Goal: Information Seeking & Learning: Learn about a topic

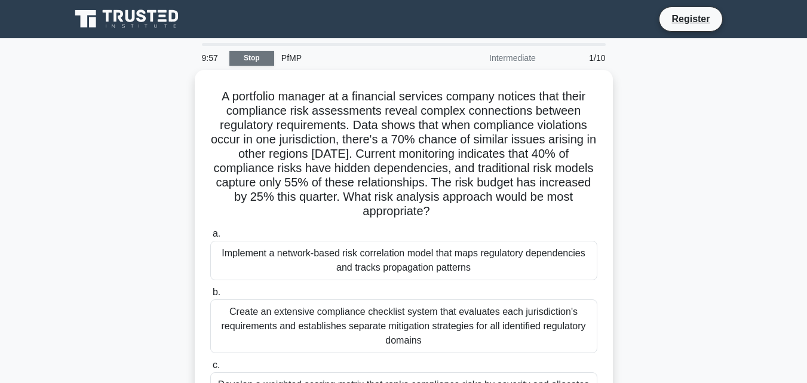
click at [246, 60] on link "Stop" at bounding box center [251, 58] width 45 height 15
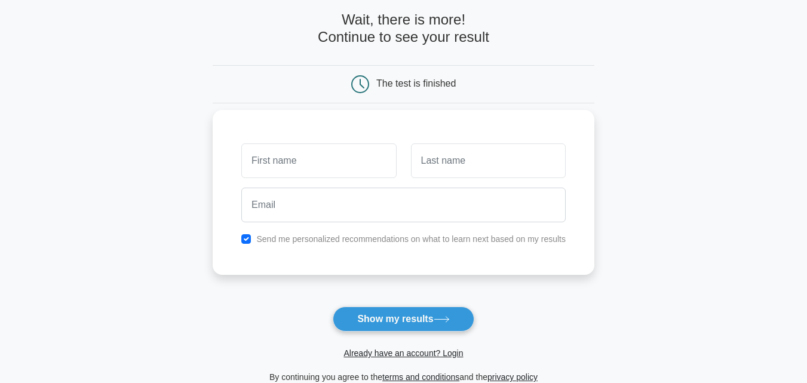
scroll to position [119, 0]
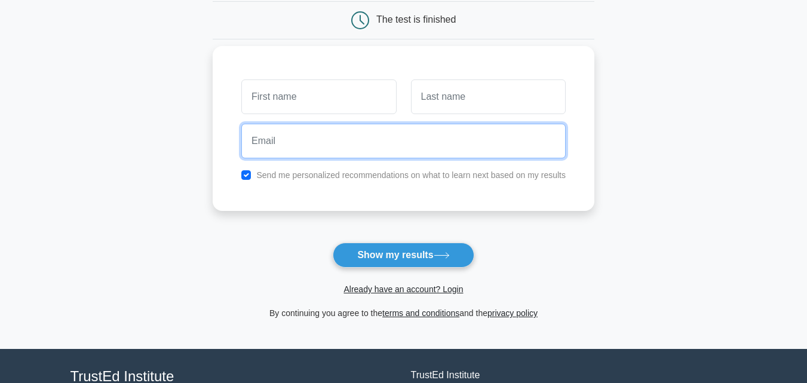
click at [292, 152] on input "email" at bounding box center [403, 141] width 324 height 35
type input "samiurrahmanostad@gmail.com"
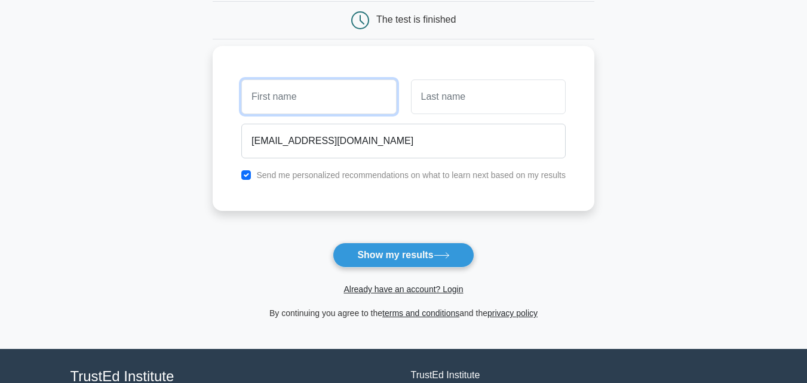
click at [320, 99] on input "text" at bounding box center [318, 96] width 155 height 35
type input "Samiur"
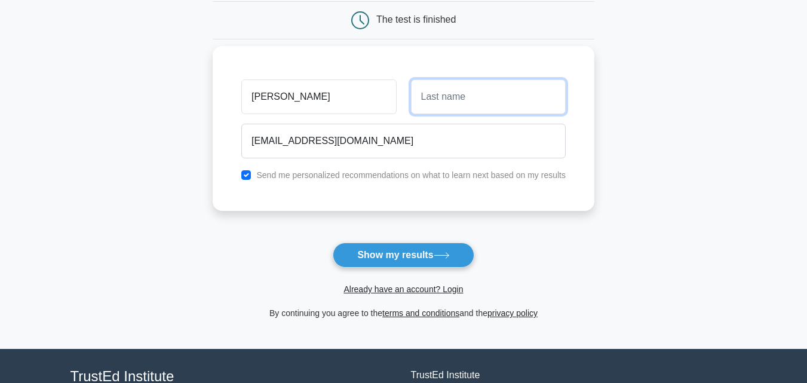
click at [435, 100] on input "text" at bounding box center [488, 96] width 155 height 35
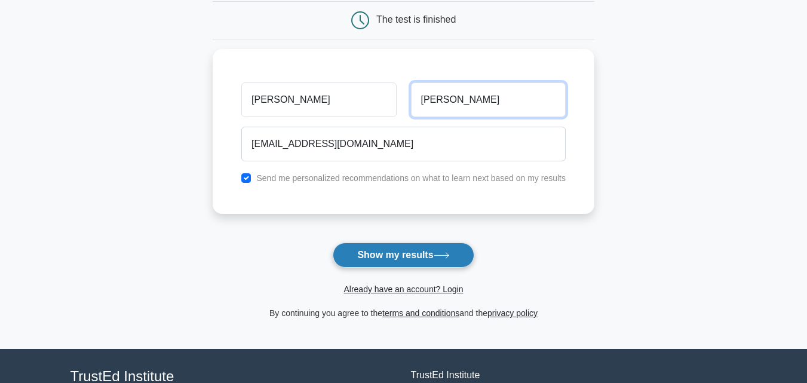
type input "rahman"
click at [426, 246] on button "Show my results" at bounding box center [403, 255] width 141 height 25
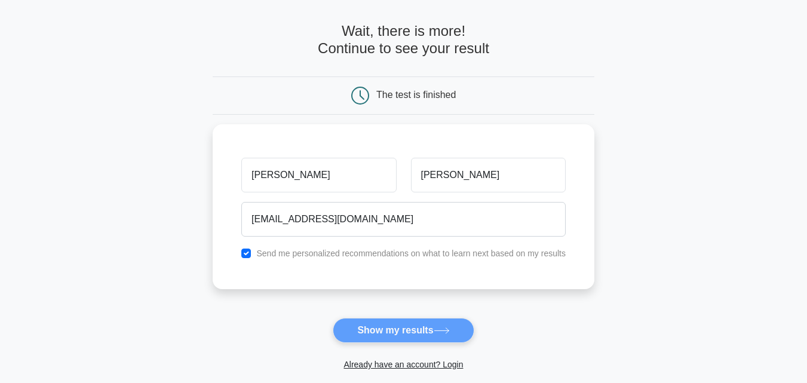
scroll to position [0, 0]
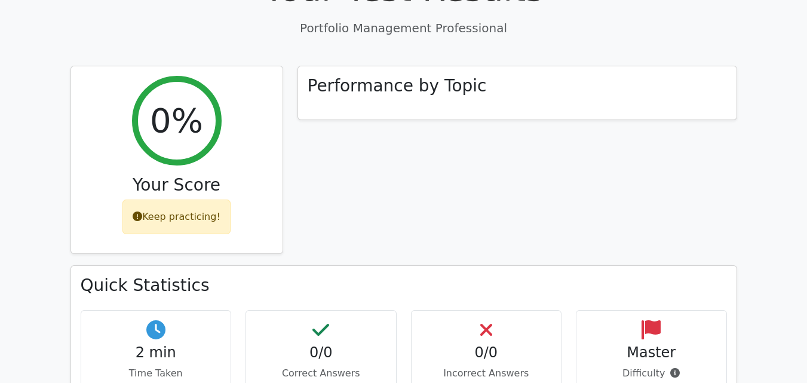
scroll to position [358, 0]
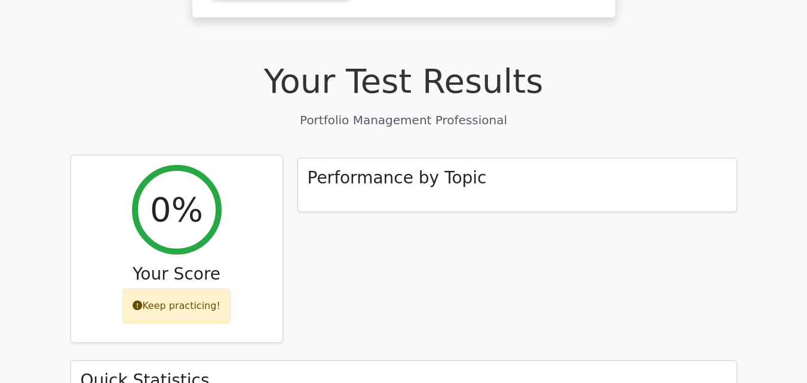
click at [195, 289] on div "Keep practicing!" at bounding box center [176, 306] width 108 height 35
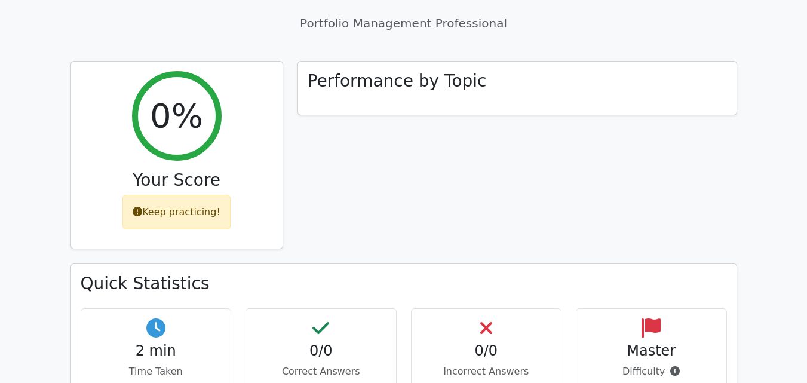
scroll to position [538, 0]
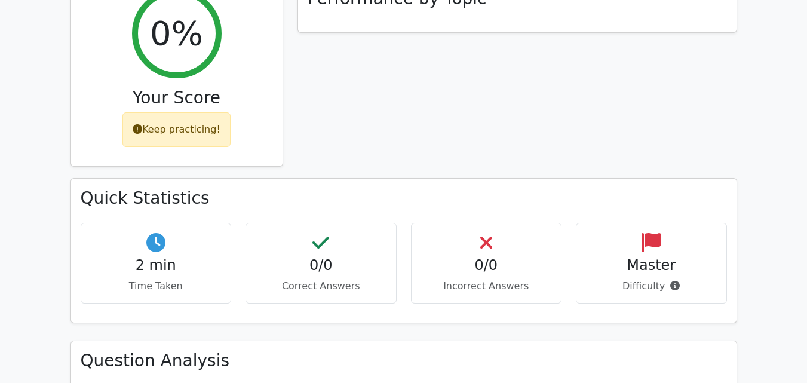
click at [305, 257] on h4 "0/0" at bounding box center [321, 265] width 131 height 17
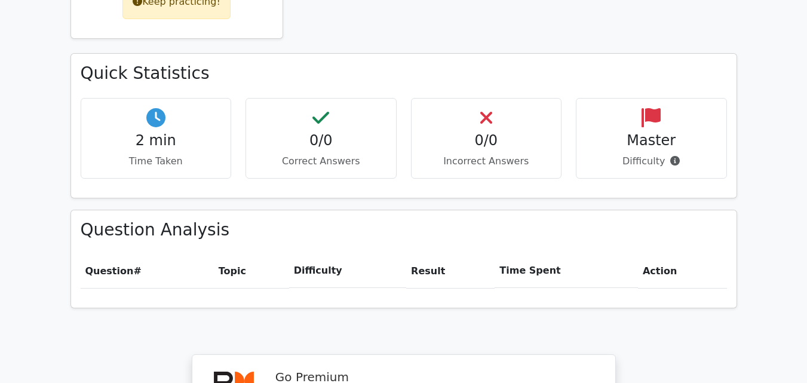
scroll to position [777, 0]
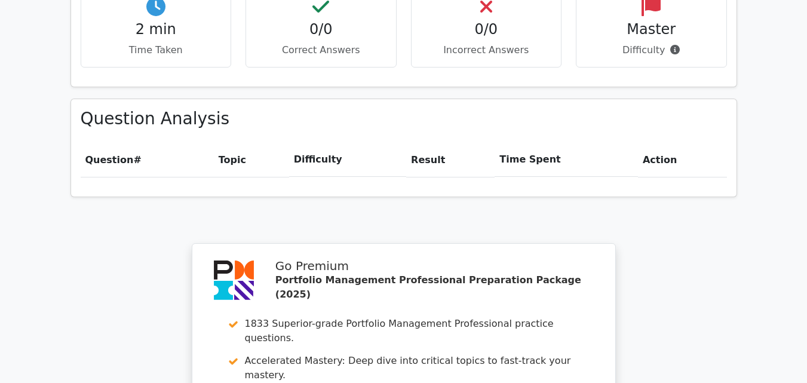
click at [244, 143] on th "Topic" at bounding box center [251, 160] width 75 height 34
click at [150, 143] on th "Question #" at bounding box center [147, 160] width 133 height 34
click at [398, 143] on th "Difficulty" at bounding box center [347, 160] width 117 height 34
drag, startPoint x: 564, startPoint y: 103, endPoint x: 588, endPoint y: 103, distance: 24.5
click at [564, 143] on th "Time Spent" at bounding box center [566, 160] width 143 height 34
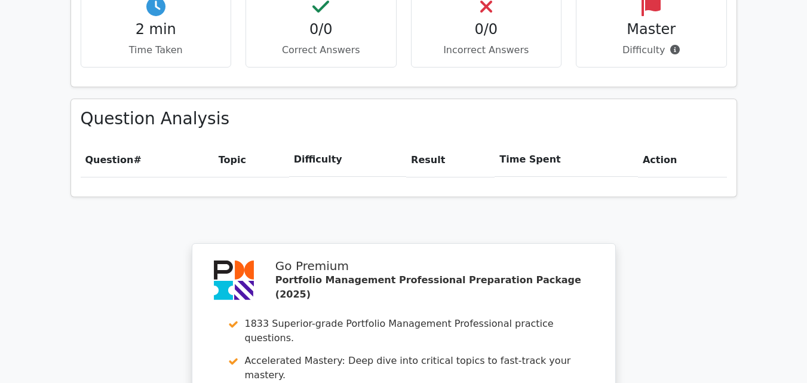
click at [630, 143] on th "Time Spent" at bounding box center [566, 160] width 143 height 34
click at [698, 143] on th "Action" at bounding box center [682, 160] width 89 height 34
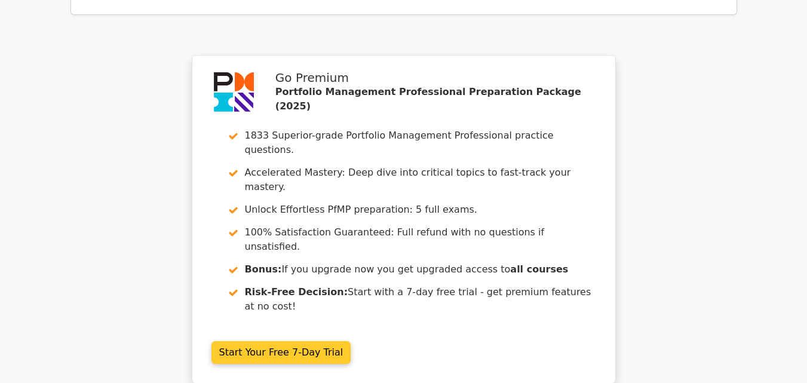
scroll to position [1075, 0]
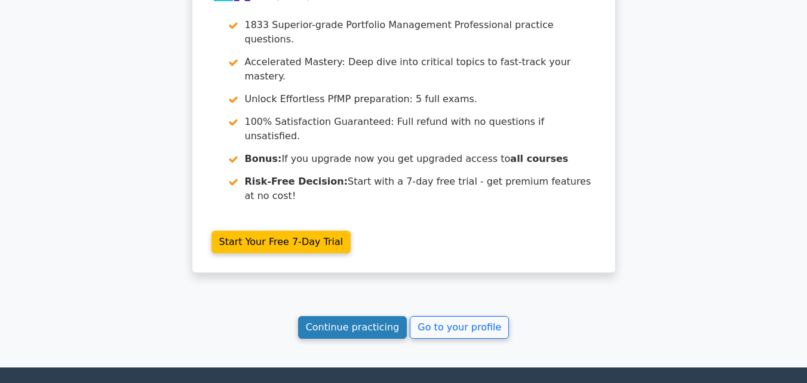
click at [392, 316] on link "Continue practicing" at bounding box center [352, 327] width 109 height 23
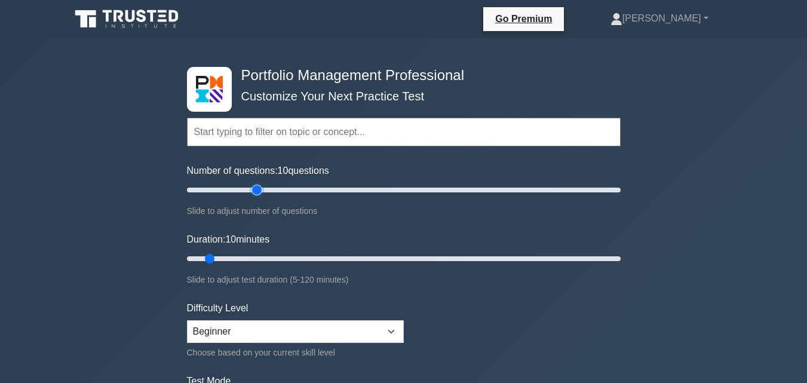
click at [253, 191] on input "Number of questions: 10 questions" at bounding box center [404, 190] width 434 height 14
click at [234, 185] on input "Number of questions: 35 questions" at bounding box center [404, 190] width 434 height 14
type input "15"
click at [212, 196] on input "Number of questions: 25 questions" at bounding box center [404, 190] width 434 height 14
type input "15"
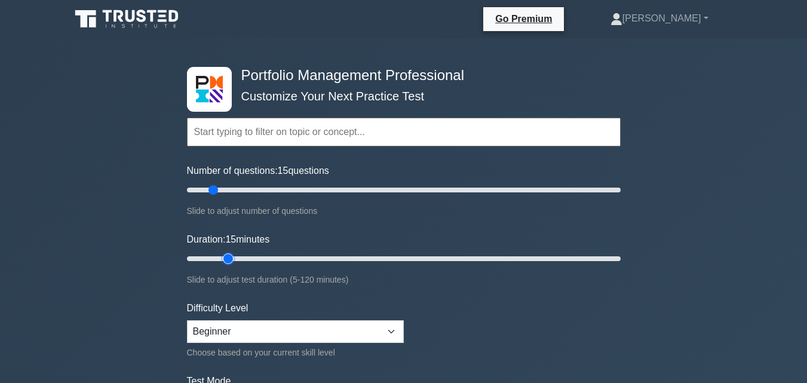
click at [223, 265] on input "Duration: 15 minutes" at bounding box center [404, 258] width 434 height 14
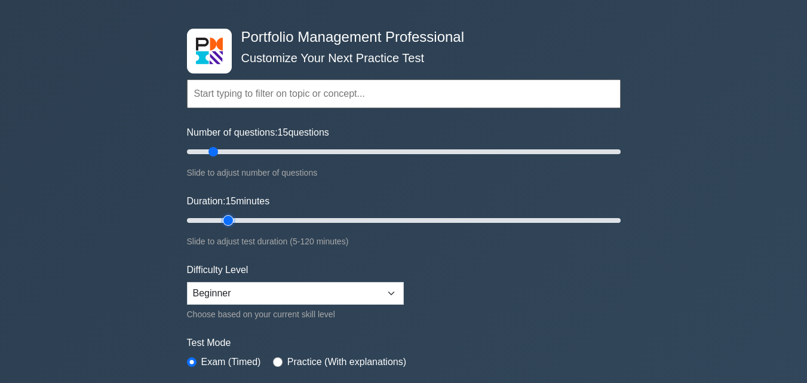
scroll to position [60, 0]
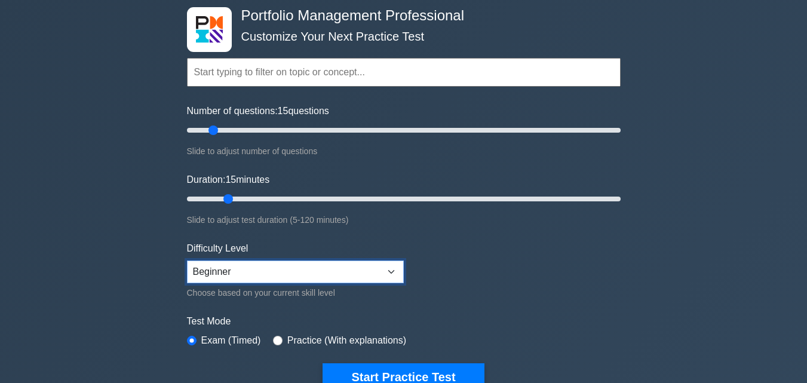
click at [266, 273] on select "Beginner Intermediate Expert" at bounding box center [295, 271] width 217 height 23
select select "intermediate"
click at [187, 260] on select "Beginner Intermediate Expert" at bounding box center [295, 271] width 217 height 23
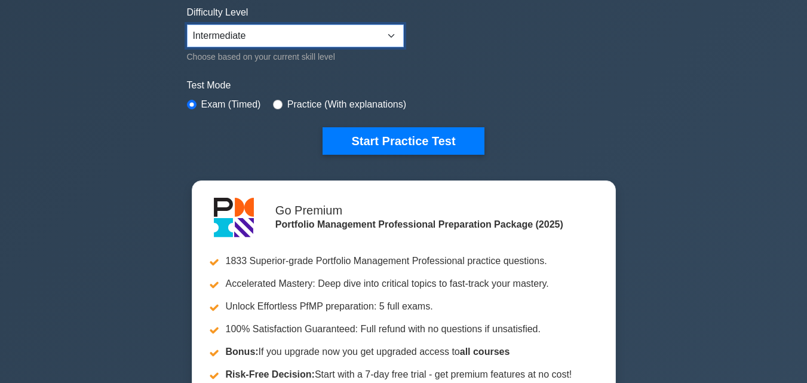
scroll to position [299, 0]
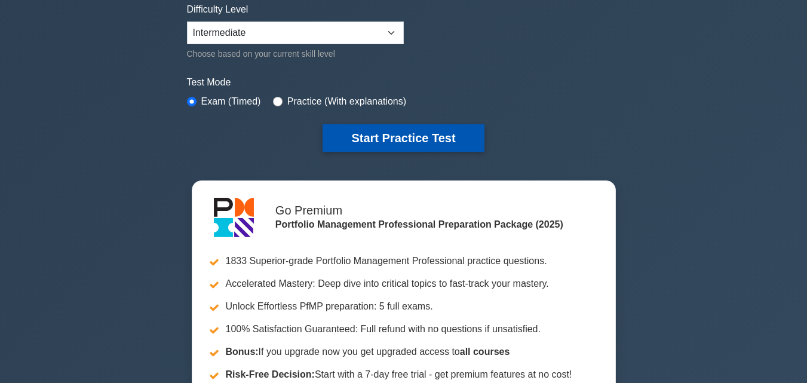
click at [435, 147] on button "Start Practice Test" at bounding box center [403, 137] width 161 height 27
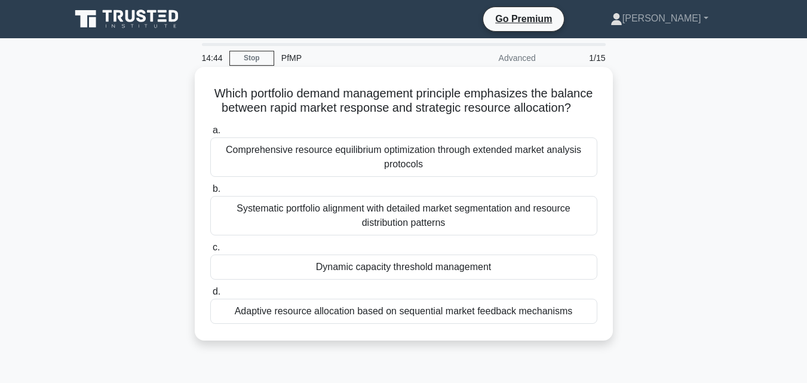
click at [343, 324] on div "Adaptive resource allocation based on sequential market feedback mechanisms" at bounding box center [403, 311] width 387 height 25
click at [210, 296] on input "d. Adaptive resource allocation based on sequential market feedback mechanisms" at bounding box center [210, 292] width 0 height 8
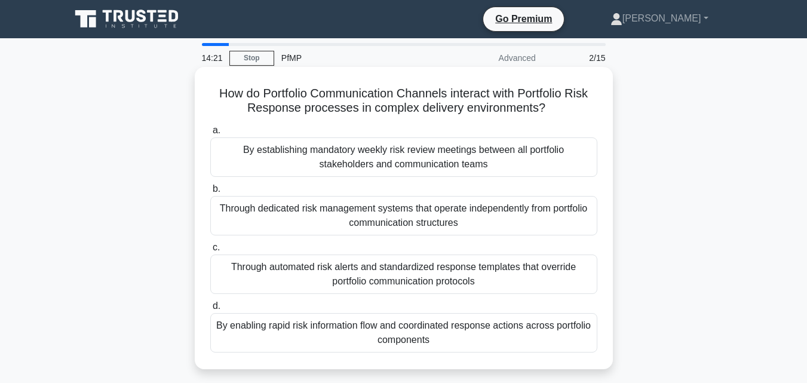
click at [432, 339] on div "By enabling rapid risk information flow and coordinated response actions across…" at bounding box center [403, 332] width 387 height 39
click at [210, 310] on input "d. By enabling rapid risk information flow and coordinated response actions acr…" at bounding box center [210, 306] width 0 height 8
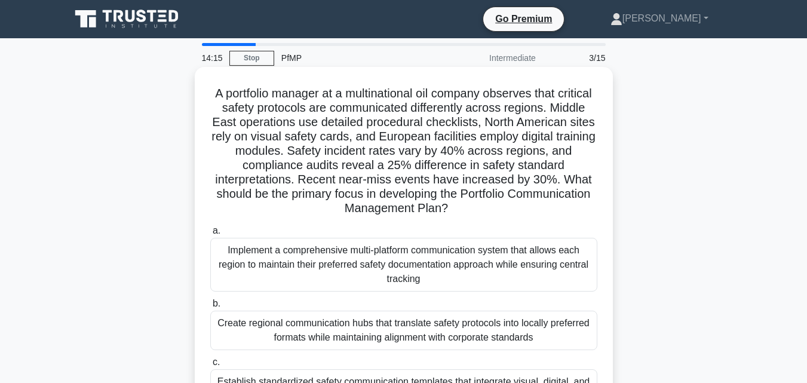
scroll to position [239, 0]
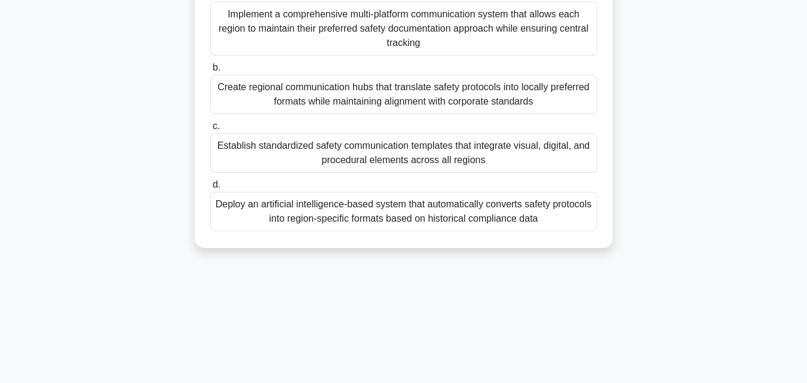
click at [330, 167] on div "Establish standardized safety communication templates that integrate visual, di…" at bounding box center [403, 152] width 387 height 39
click at [210, 130] on input "c. Establish standardized safety communication templates that integrate visual,…" at bounding box center [210, 126] width 0 height 8
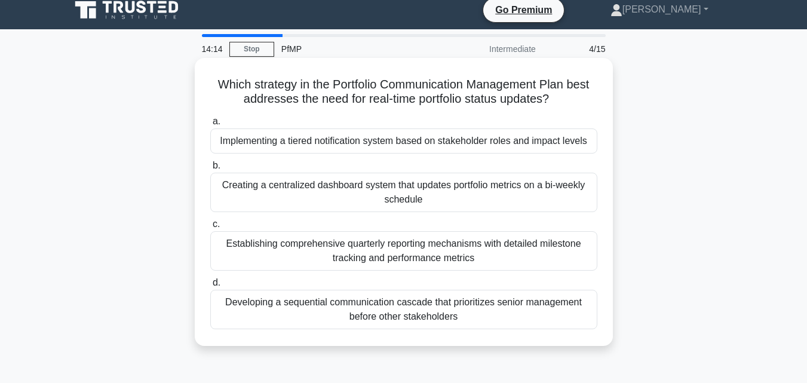
scroll to position [0, 0]
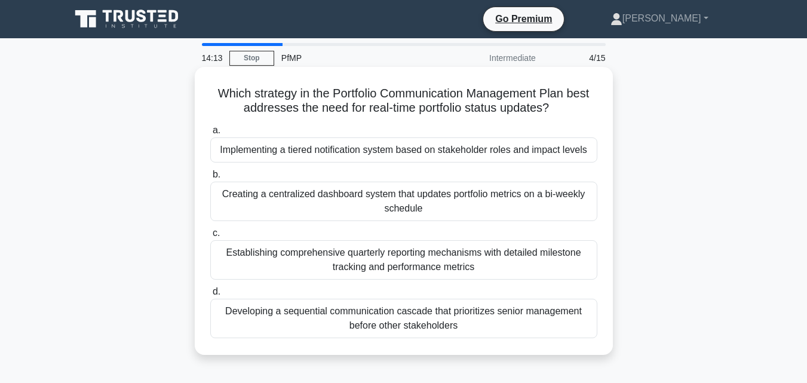
click at [400, 260] on div "Establishing comprehensive quarterly reporting mechanisms with detailed milesto…" at bounding box center [403, 259] width 387 height 39
click at [271, 251] on div "Establishing comprehensive quarterly reporting mechanisms with detailed milesto…" at bounding box center [403, 259] width 387 height 39
click at [210, 237] on input "c. Establishing comprehensive quarterly reporting mechanisms with detailed mile…" at bounding box center [210, 233] width 0 height 8
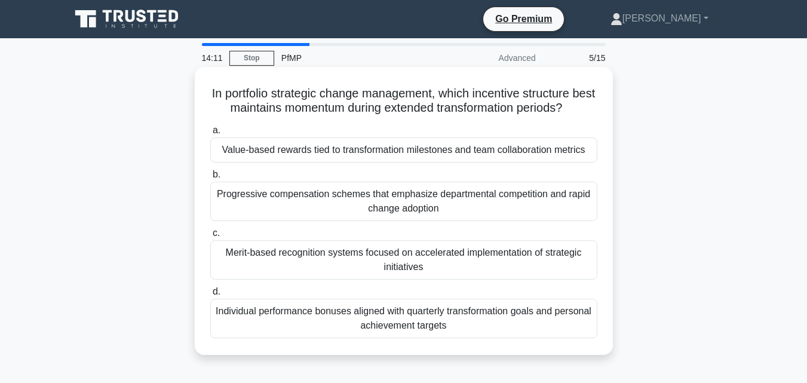
click at [313, 269] on div "Merit-based recognition systems focused on accelerated implementation of strate…" at bounding box center [403, 259] width 387 height 39
click at [210, 237] on input "c. Merit-based recognition systems focused on accelerated implementation of str…" at bounding box center [210, 233] width 0 height 8
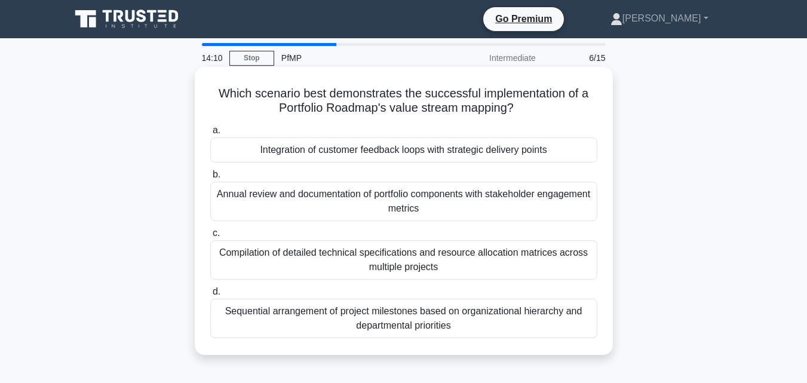
click at [317, 266] on div "Compilation of detailed technical specifications and resource allocation matric…" at bounding box center [403, 259] width 387 height 39
click at [210, 237] on input "c. Compilation of detailed technical specifications and resource allocation mat…" at bounding box center [210, 233] width 0 height 8
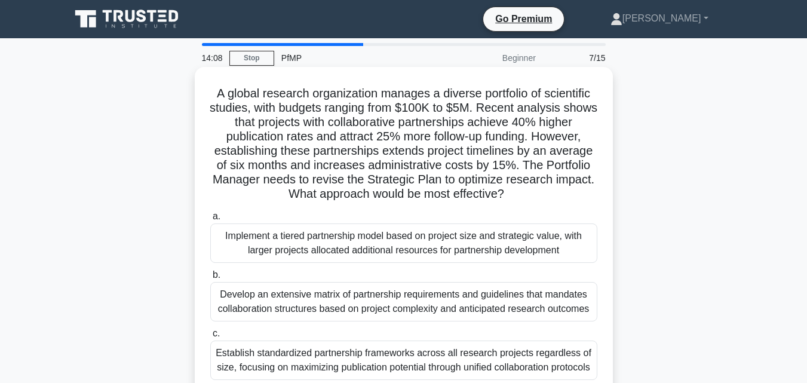
click at [317, 252] on div "Implement a tiered partnership model based on project size and strategic value,…" at bounding box center [403, 242] width 387 height 39
click at [210, 220] on input "a. Implement a tiered partnership model based on project size and strategic val…" at bounding box center [210, 217] width 0 height 8
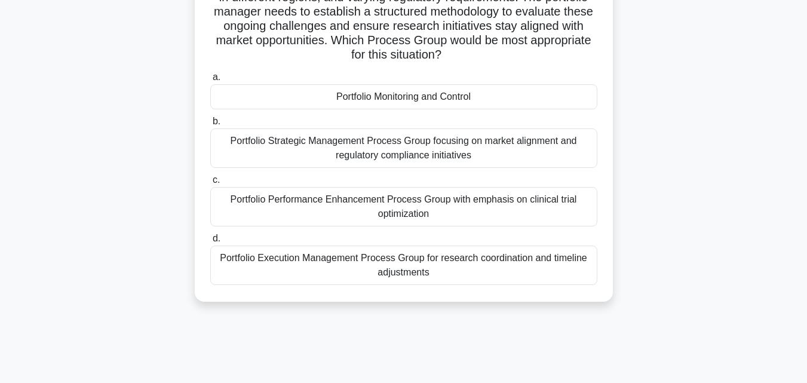
scroll to position [239, 0]
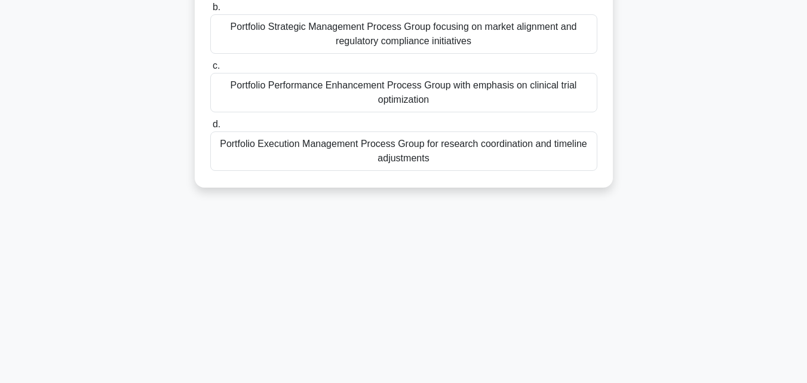
click at [329, 139] on div "Portfolio Execution Management Process Group for research coordination and time…" at bounding box center [403, 150] width 387 height 39
click at [210, 128] on input "d. Portfolio Execution Management Process Group for research coordination and t…" at bounding box center [210, 125] width 0 height 8
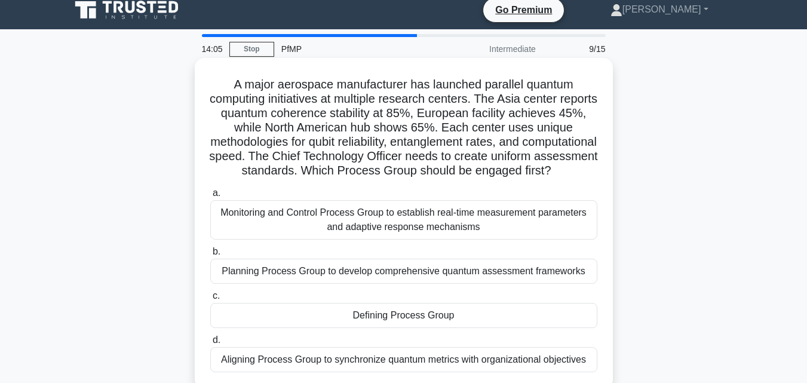
scroll to position [0, 0]
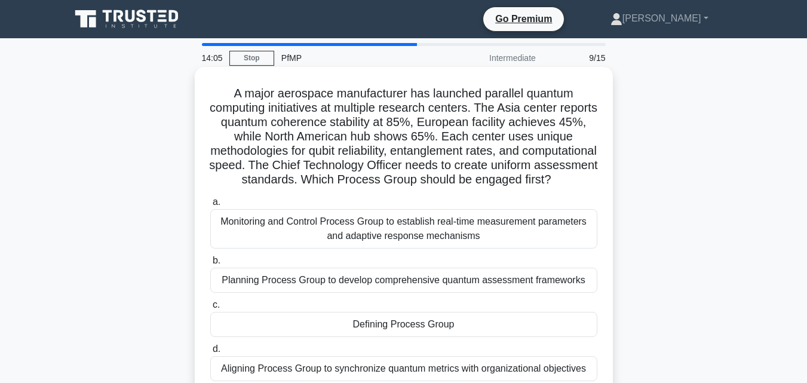
click at [394, 291] on div "Planning Process Group to develop comprehensive quantum assessment frameworks" at bounding box center [403, 280] width 387 height 25
click at [210, 265] on input "b. Planning Process Group to develop comprehensive quantum assessment frameworks" at bounding box center [210, 261] width 0 height 8
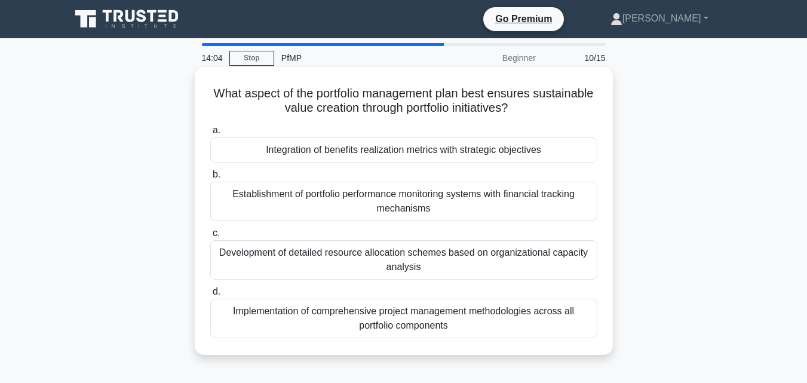
click at [440, 289] on label "d. Implementation of comprehensive project management methodologies across all …" at bounding box center [403, 311] width 387 height 54
click at [210, 289] on input "d. Implementation of comprehensive project management methodologies across all …" at bounding box center [210, 292] width 0 height 8
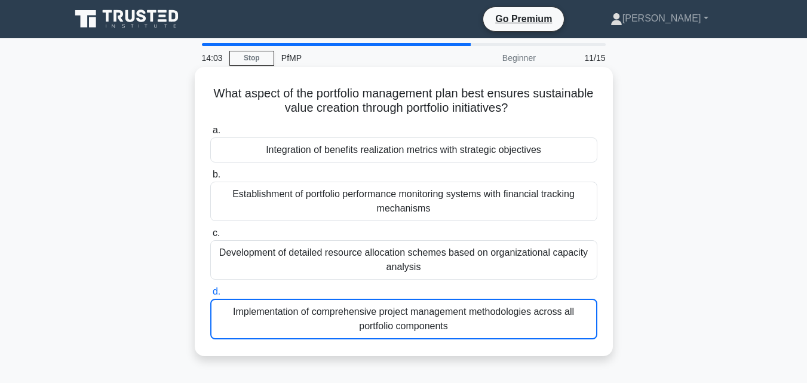
click at [438, 289] on label "d. Implementation of comprehensive project management methodologies across all …" at bounding box center [403, 311] width 387 height 55
click at [210, 289] on input "d. Implementation of comprehensive project management methodologies across all …" at bounding box center [210, 292] width 0 height 8
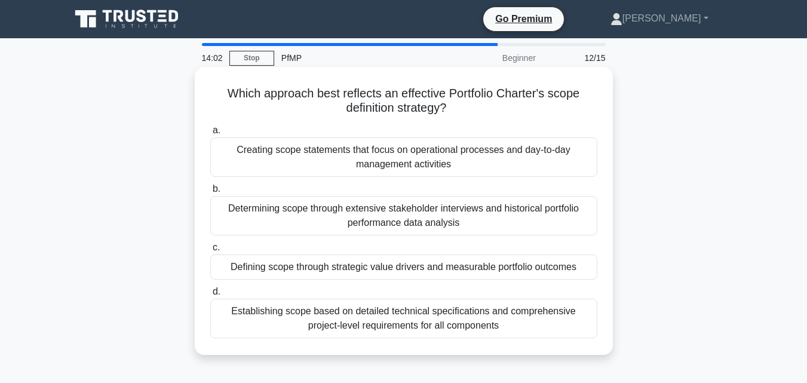
click at [312, 223] on div "Determining scope through extensive stakeholder interviews and historical portf…" at bounding box center [403, 215] width 387 height 39
click at [210, 193] on input "b. Determining scope through extensive stakeholder interviews and historical po…" at bounding box center [210, 189] width 0 height 8
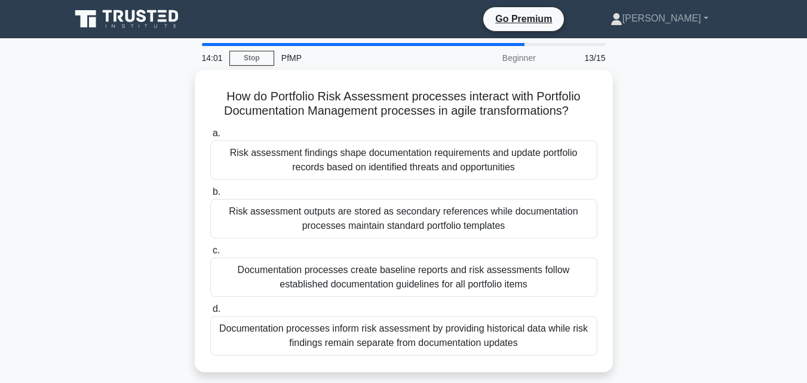
click at [312, 223] on div "Risk assessment outputs are stored as secondary references while documentation …" at bounding box center [403, 218] width 387 height 39
click at [210, 196] on input "b. Risk assessment outputs are stored as secondary references while documentati…" at bounding box center [210, 192] width 0 height 8
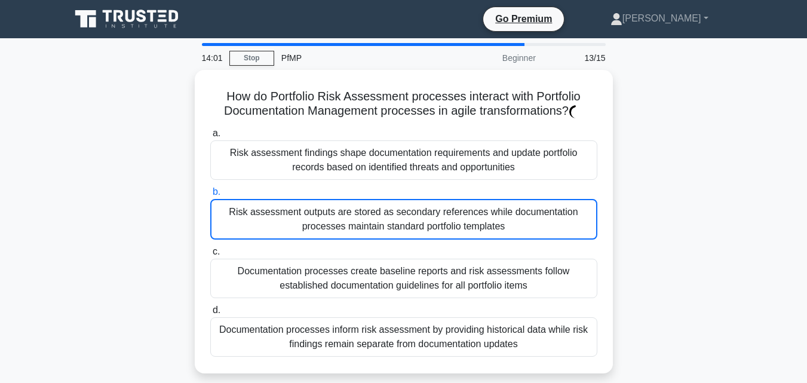
click at [312, 223] on div "Risk assessment outputs are stored as secondary references while documentation …" at bounding box center [403, 219] width 387 height 41
click at [210, 196] on input "b. Risk assessment outputs are stored as secondary references while documentati…" at bounding box center [210, 192] width 0 height 8
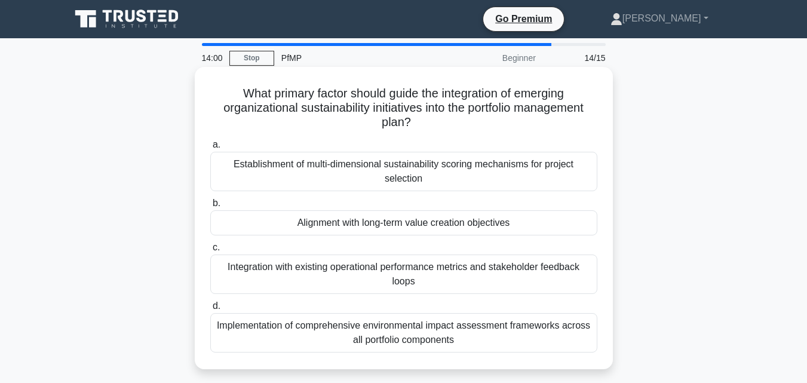
click at [435, 275] on div "Integration with existing operational performance metrics and stakeholder feedb…" at bounding box center [403, 273] width 387 height 39
click at [210, 251] on input "c. Integration with existing operational performance metrics and stakeholder fe…" at bounding box center [210, 248] width 0 height 8
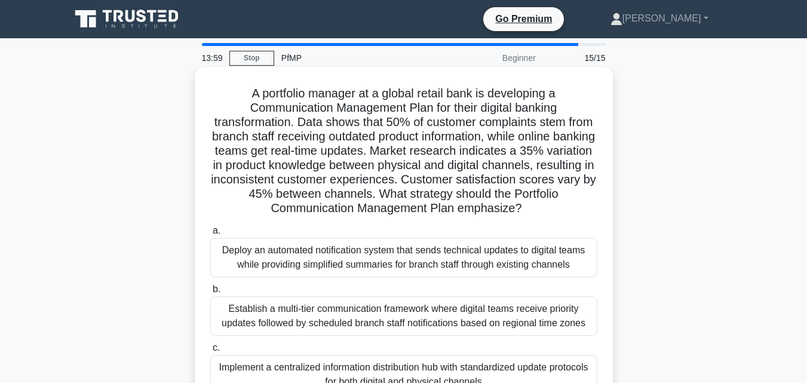
click at [407, 272] on div "Deploy an automated notification system that sends technical updates to digital…" at bounding box center [403, 257] width 387 height 39
click at [398, 311] on div "Establish a multi-tier communication framework where digital teams receive prio…" at bounding box center [403, 315] width 387 height 39
click at [210, 293] on input "b. Establish a multi-tier communication framework where digital teams receive p…" at bounding box center [210, 290] width 0 height 8
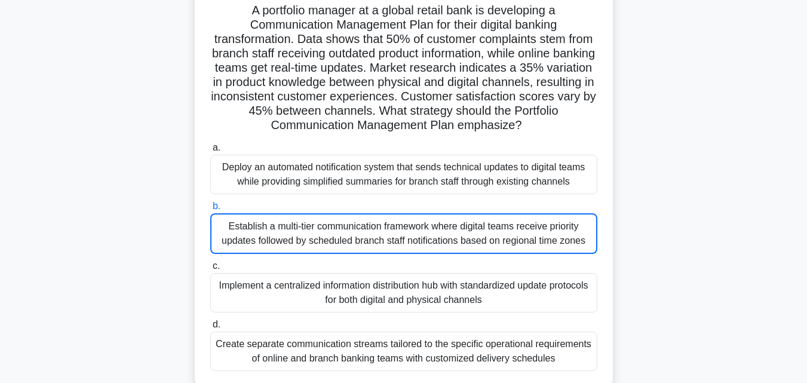
scroll to position [239, 0]
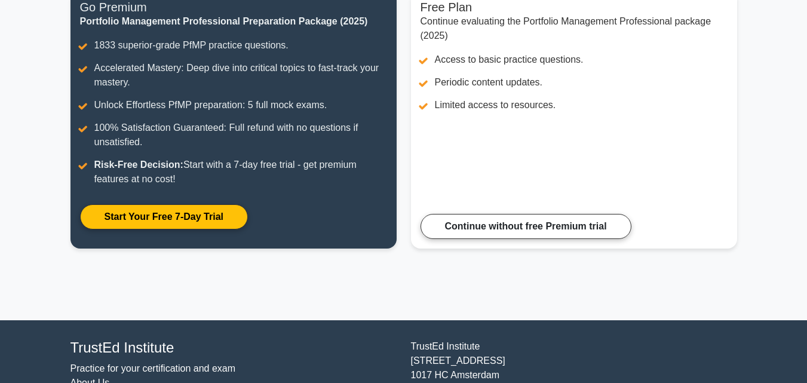
scroll to position [4, 0]
